Goal: Transaction & Acquisition: Purchase product/service

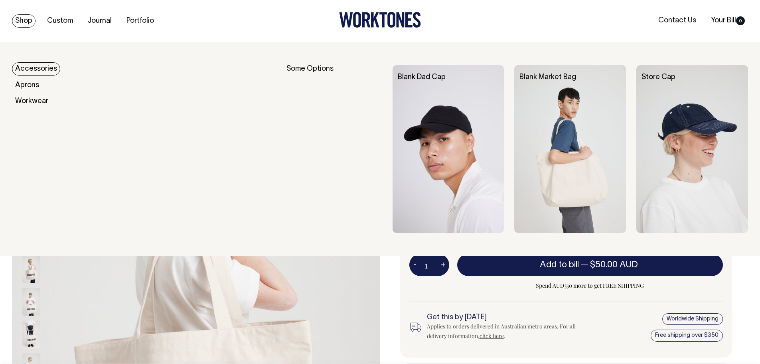
click at [566, 122] on img at bounding box center [570, 149] width 112 height 168
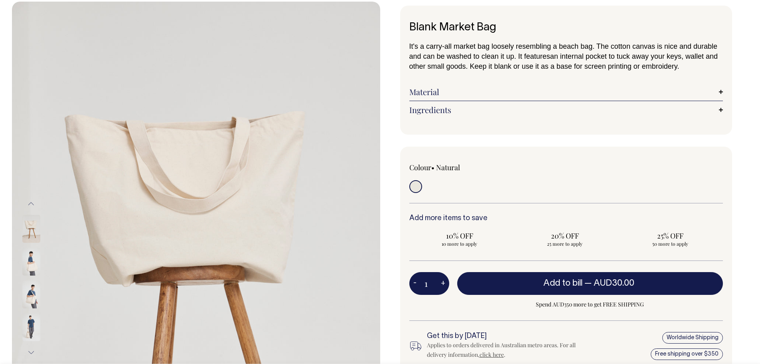
scroll to position [40, 0]
drag, startPoint x: 33, startPoint y: 265, endPoint x: 29, endPoint y: 273, distance: 9.5
click at [33, 265] on img at bounding box center [31, 262] width 18 height 28
click at [32, 286] on img at bounding box center [31, 295] width 18 height 28
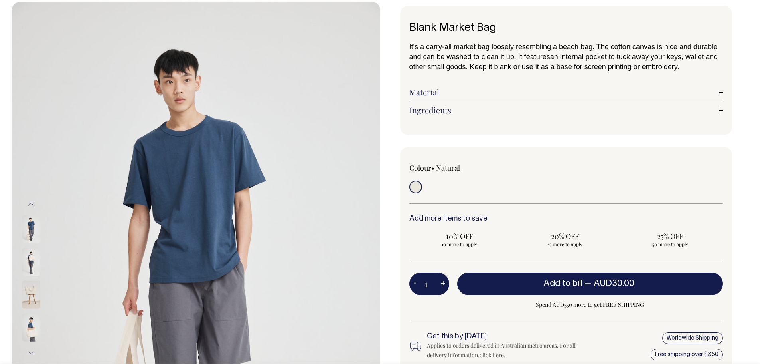
click at [30, 323] on img at bounding box center [31, 327] width 18 height 28
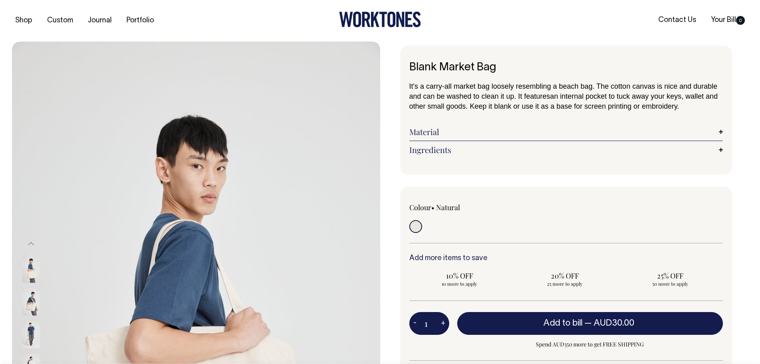
scroll to position [0, 0]
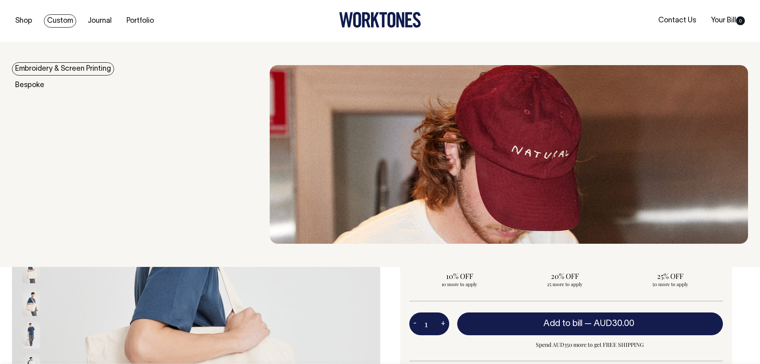
click at [41, 72] on link "Embroidery & Screen Printing" at bounding box center [63, 68] width 102 height 13
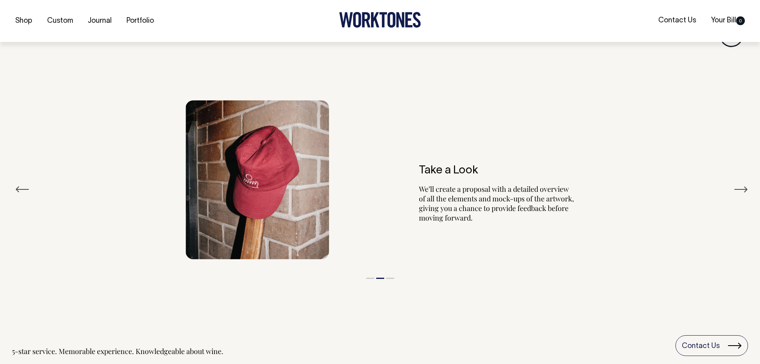
scroll to position [949, 0]
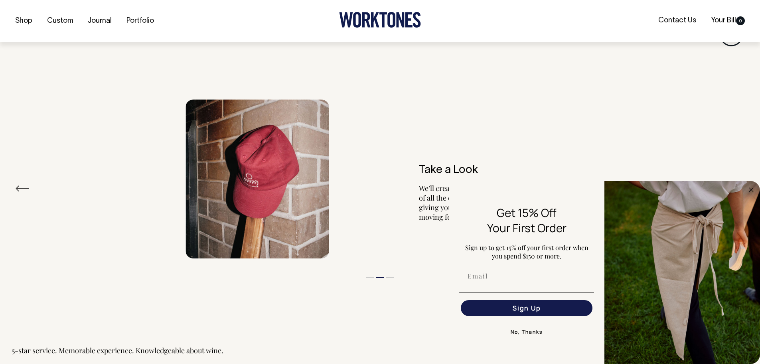
click at [531, 332] on button "No, Thanks" at bounding box center [526, 332] width 135 height 16
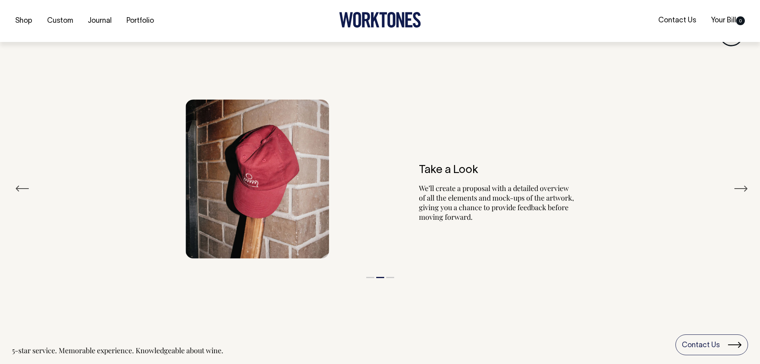
click at [745, 190] on button "Next" at bounding box center [741, 188] width 14 height 12
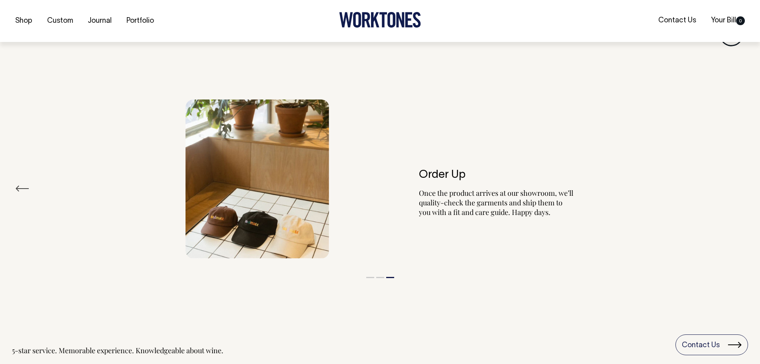
click at [745, 190] on div "Order Up Once the product arrives at our showroom, we’ll quality-check the garm…" at bounding box center [380, 178] width 736 height 183
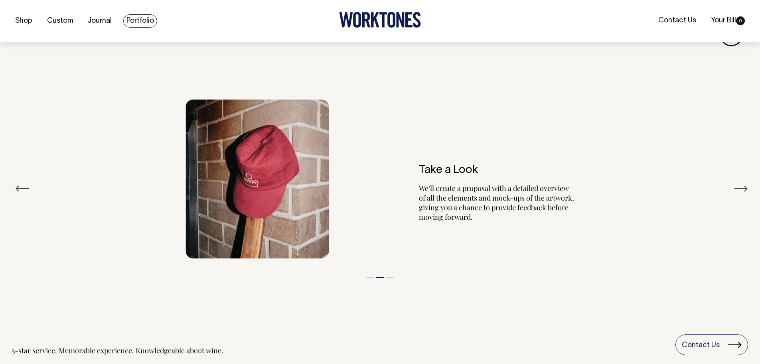
click at [148, 20] on link "Portfolio" at bounding box center [140, 20] width 34 height 13
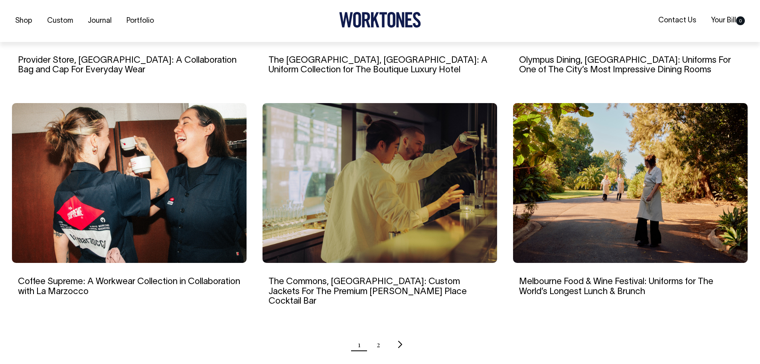
scroll to position [678, 0]
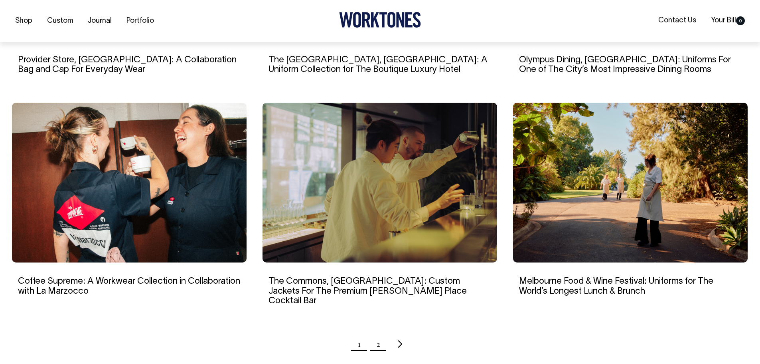
click at [379, 334] on link "2" at bounding box center [379, 344] width 4 height 20
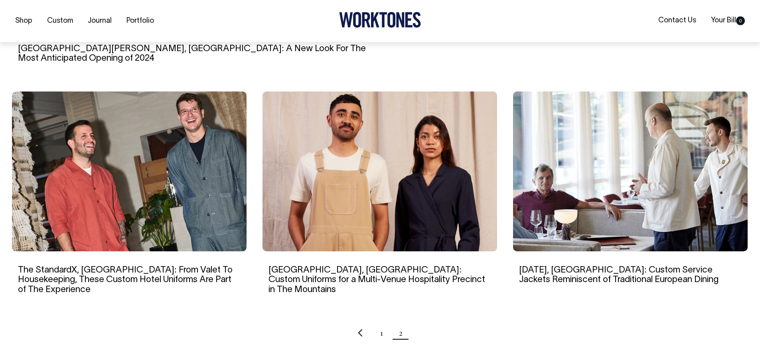
scroll to position [479, 0]
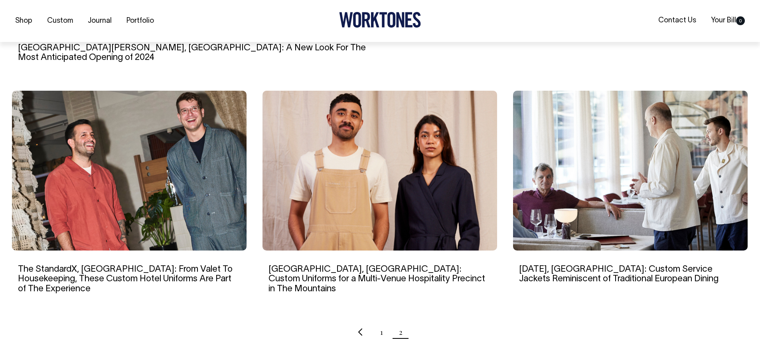
click at [192, 202] on img at bounding box center [129, 171] width 235 height 160
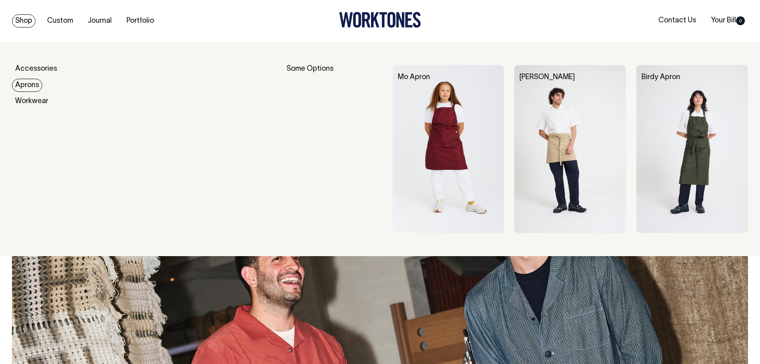
click at [34, 91] on link "Aprons" at bounding box center [27, 85] width 30 height 13
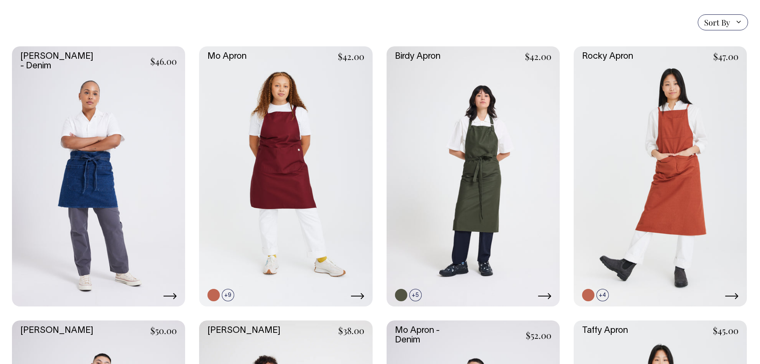
scroll to position [200, 0]
click at [213, 281] on link at bounding box center [213, 280] width 12 height 12
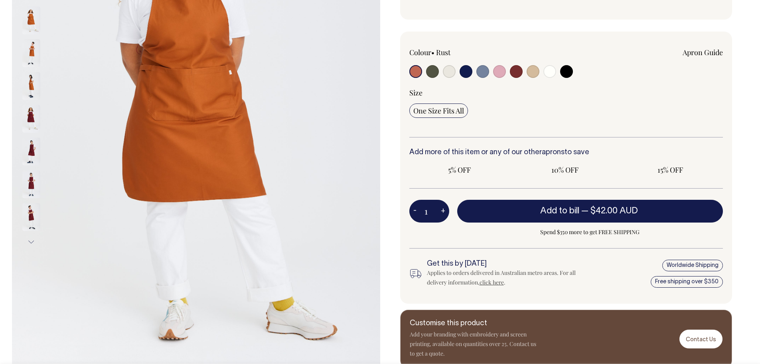
radio input "true"
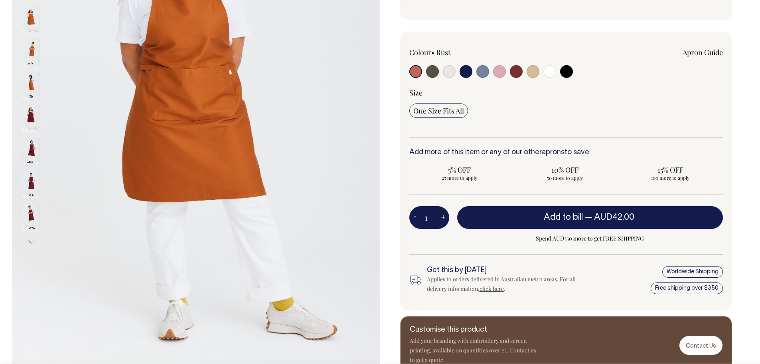
click at [484, 74] on input "radio" at bounding box center [482, 71] width 13 height 13
radio input "true"
select select "Blue/Grey"
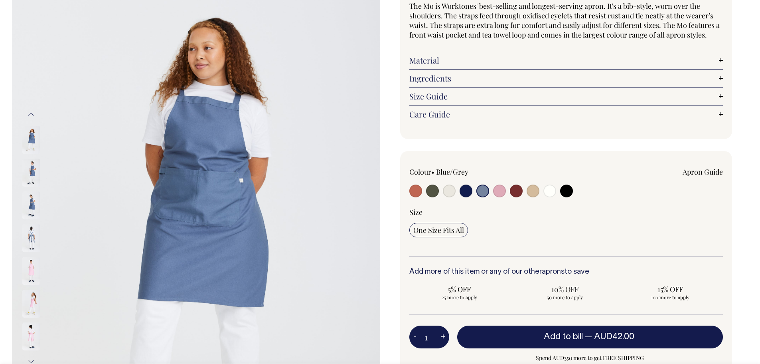
scroll to position [80, 0]
click at [437, 194] on input "radio" at bounding box center [432, 191] width 13 height 13
radio input "true"
select select "Olive"
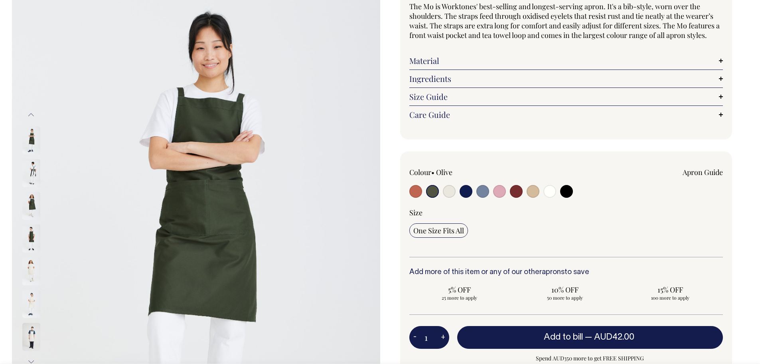
click at [479, 191] on input "radio" at bounding box center [482, 191] width 13 height 13
radio input "true"
select select "Blue/Grey"
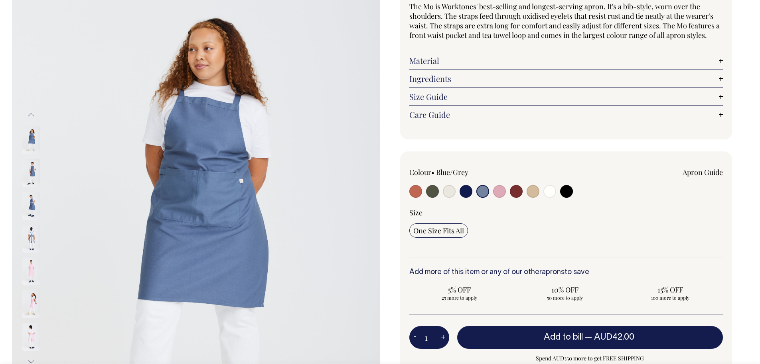
click at [501, 191] on input "radio" at bounding box center [499, 191] width 13 height 13
radio input "true"
select select "Pink"
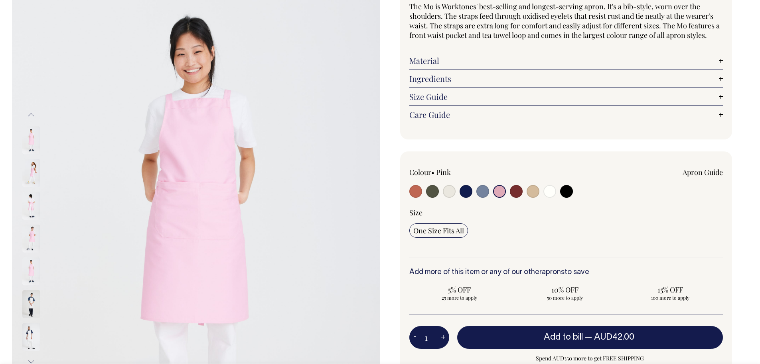
click at [518, 190] on input "radio" at bounding box center [516, 191] width 13 height 13
radio input "true"
select select "Burgundy"
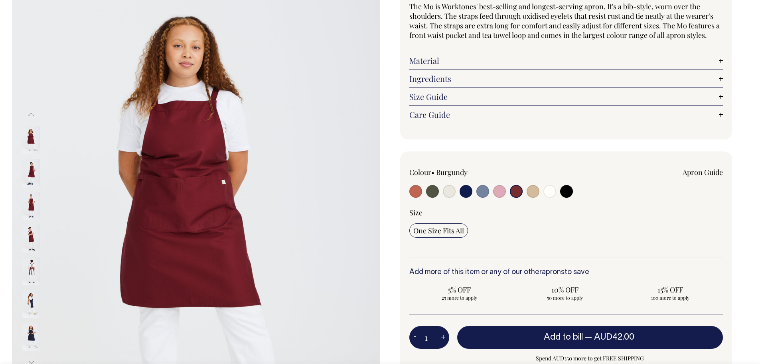
click at [530, 191] on input "radio" at bounding box center [533, 191] width 13 height 13
radio input "true"
select select "Khaki"
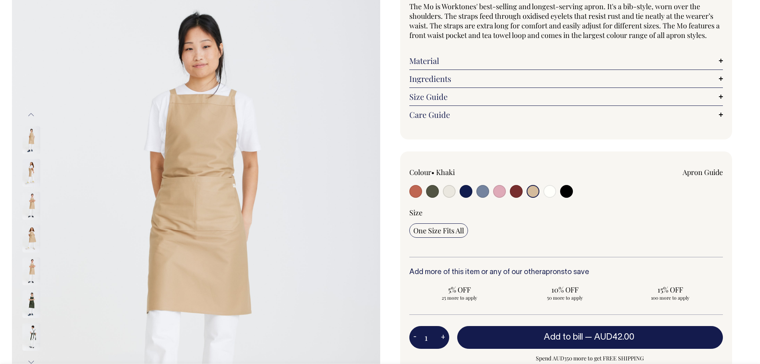
click at [552, 192] on input "radio" at bounding box center [549, 191] width 13 height 13
radio input "true"
select select "Off-White"
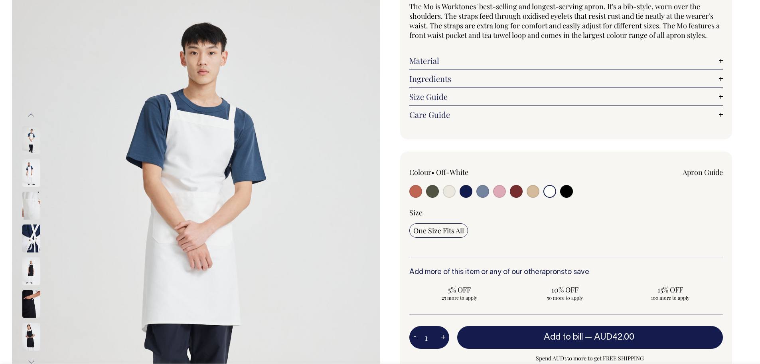
click at [571, 193] on input "radio" at bounding box center [566, 191] width 13 height 13
radio input "true"
select select "Black"
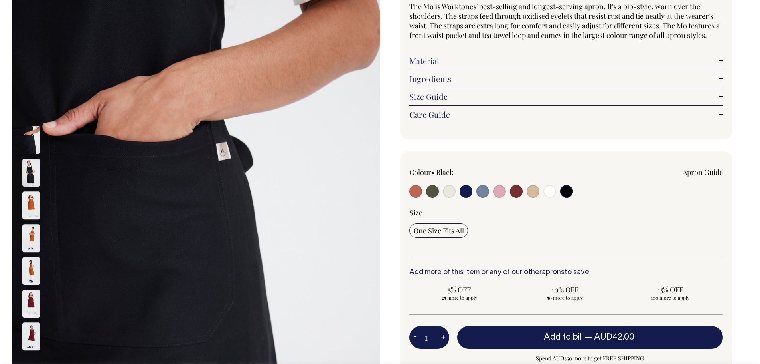
click at [444, 190] on input "radio" at bounding box center [449, 191] width 13 height 13
radio input "true"
select select "Natural"
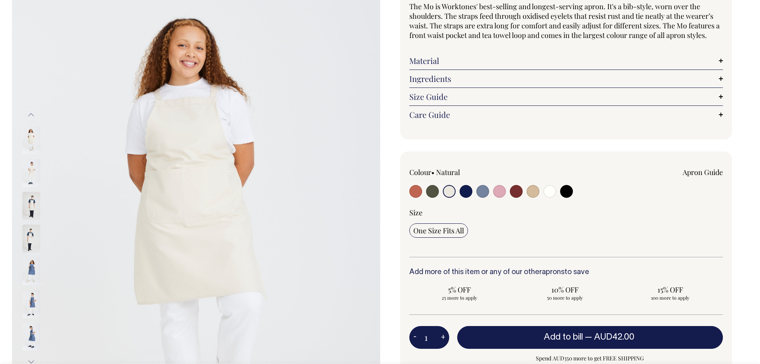
click at [503, 191] on input "radio" at bounding box center [499, 191] width 13 height 13
radio input "true"
select select "Pink"
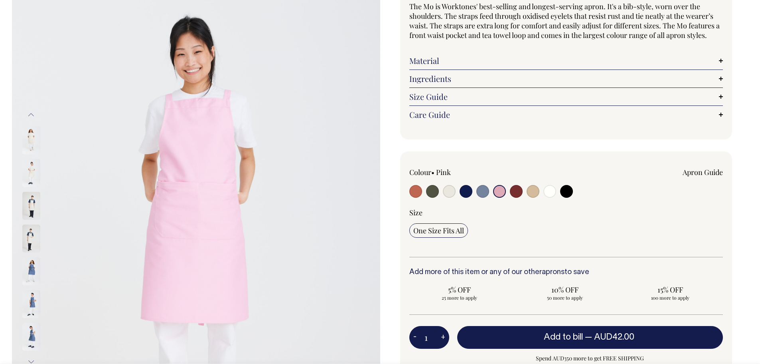
click at [486, 190] on input "radio" at bounding box center [482, 191] width 13 height 13
radio input "true"
select select "Blue/Grey"
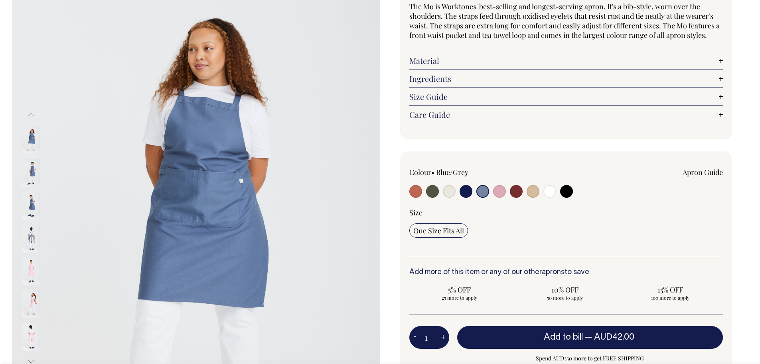
click at [32, 176] on img at bounding box center [31, 173] width 18 height 28
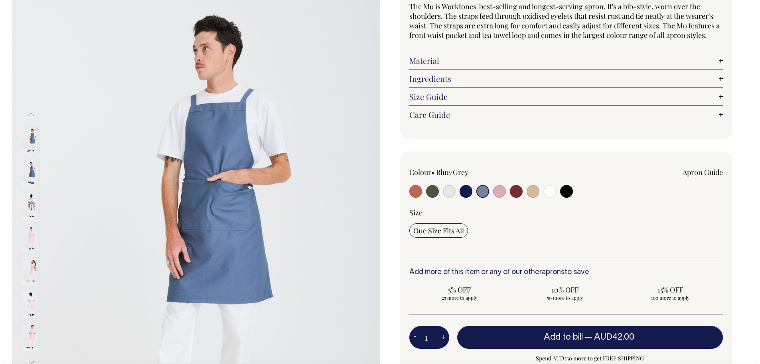
click at [30, 192] on img at bounding box center [31, 206] width 18 height 28
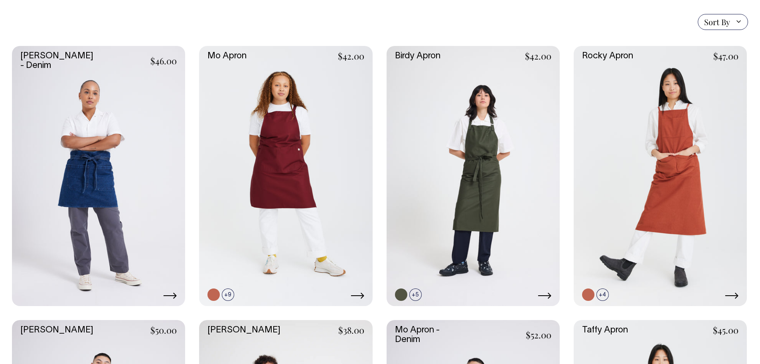
click at [99, 164] on link at bounding box center [98, 176] width 173 height 260
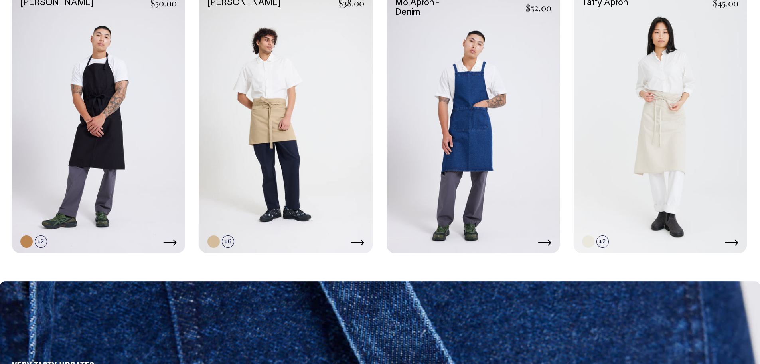
scroll to position [526, 0]
